Goal: Task Accomplishment & Management: Complete application form

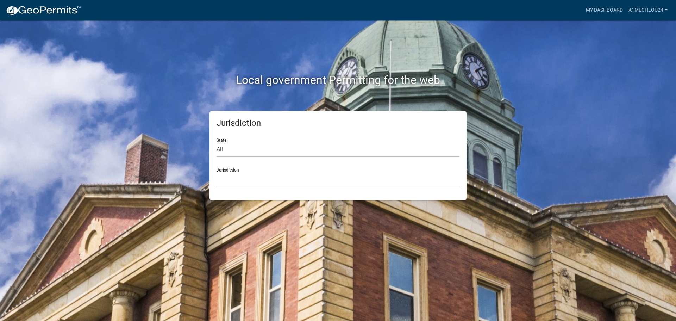
click at [244, 151] on select "All [US_STATE] [US_STATE] [US_STATE] [US_STATE] [US_STATE] [US_STATE] [US_STATE…" at bounding box center [338, 149] width 243 height 14
select select "[US_STATE]"
click at [217, 142] on select "All [US_STATE] [US_STATE] [US_STATE] [US_STATE] [US_STATE] [US_STATE] [US_STATE…" at bounding box center [338, 149] width 243 height 14
click at [230, 186] on select "City of [GEOGRAPHIC_DATA], [US_STATE] City of [GEOGRAPHIC_DATA], [US_STATE] Cit…" at bounding box center [338, 179] width 243 height 14
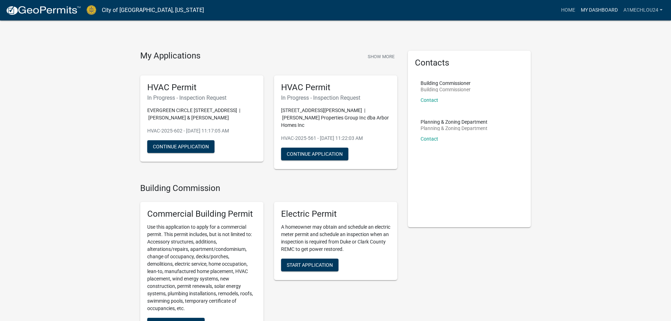
click at [605, 10] on link "My Dashboard" at bounding box center [599, 10] width 43 height 13
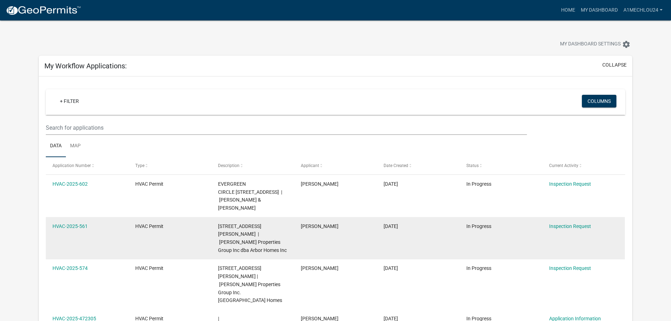
scroll to position [141, 0]
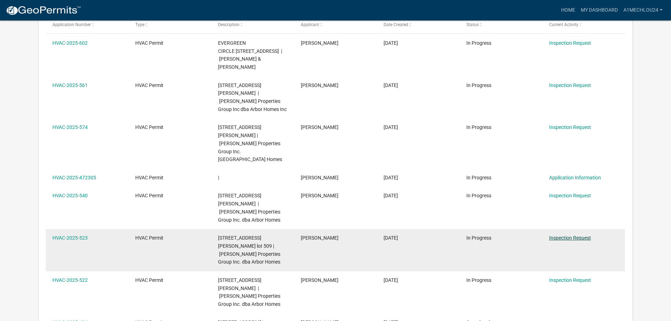
click at [573, 235] on link "Inspection Request" at bounding box center [570, 238] width 42 height 6
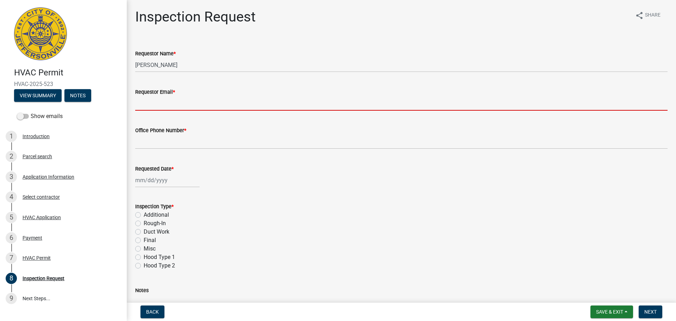
click at [153, 103] on input "Requestor Email *" at bounding box center [401, 103] width 533 height 14
type input "[EMAIL_ADDRESS][DOMAIN_NAME]"
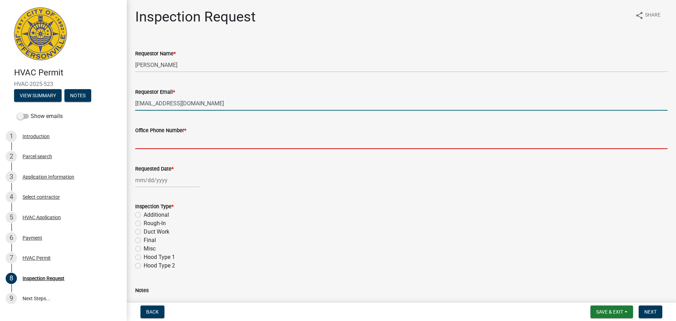
type input "5027082247"
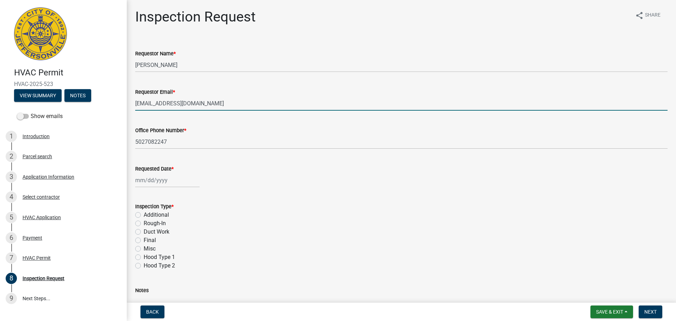
click at [158, 184] on div at bounding box center [167, 180] width 64 height 14
select select "10"
select select "2025"
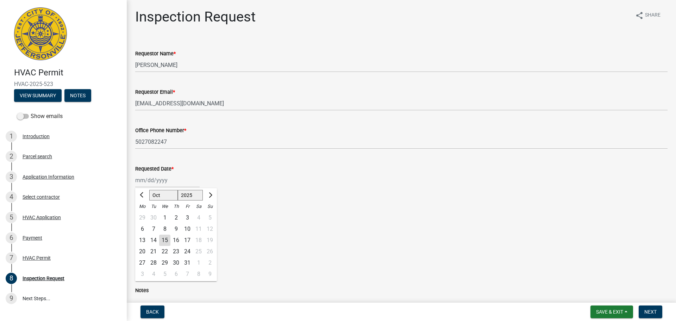
click at [177, 239] on div "16" at bounding box center [176, 240] width 11 height 11
type input "[DATE]"
click at [144, 241] on label "Final" at bounding box center [150, 240] width 12 height 8
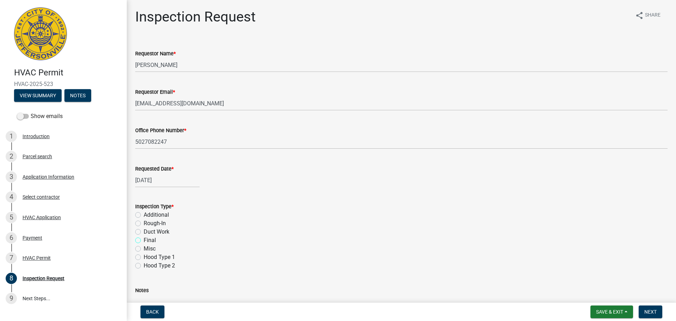
click at [144, 241] on input "Final" at bounding box center [146, 238] width 5 height 5
radio input "true"
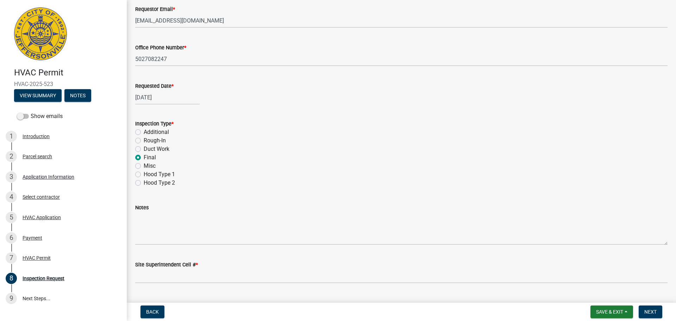
scroll to position [99, 0]
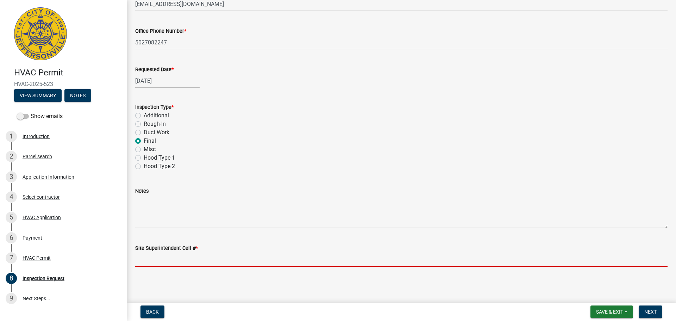
click at [154, 261] on input "Site Superintendent Cell # *" at bounding box center [401, 259] width 533 height 14
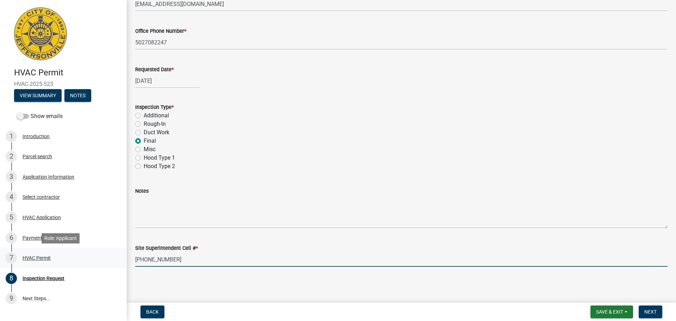
drag, startPoint x: 177, startPoint y: 261, endPoint x: 116, endPoint y: 253, distance: 61.7
click at [116, 253] on div "HVAC Permit HVAC-2025-523 View Summary Notes Show emails 1 Introduction 2 Parce…" at bounding box center [338, 160] width 676 height 321
type input "[PHONE_NUMBER]"
click at [651, 310] on span "Next" at bounding box center [651, 312] width 12 height 6
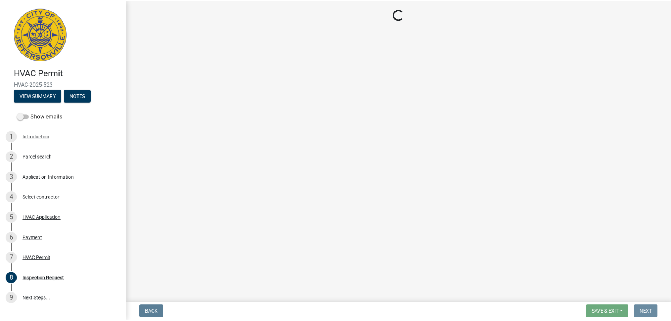
scroll to position [0, 0]
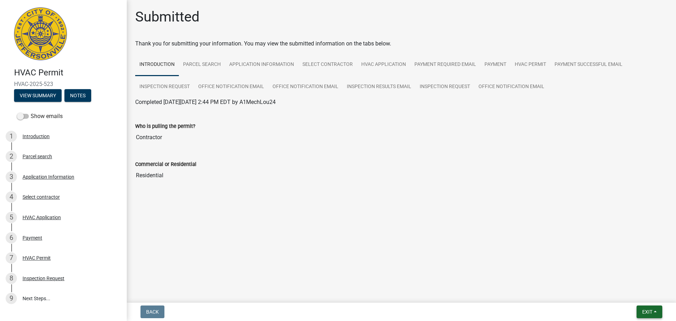
click at [651, 310] on span "Exit" at bounding box center [648, 312] width 10 height 6
click at [639, 296] on button "Save & Exit" at bounding box center [634, 293] width 56 height 17
